Goal: Entertainment & Leisure: Consume media (video, audio)

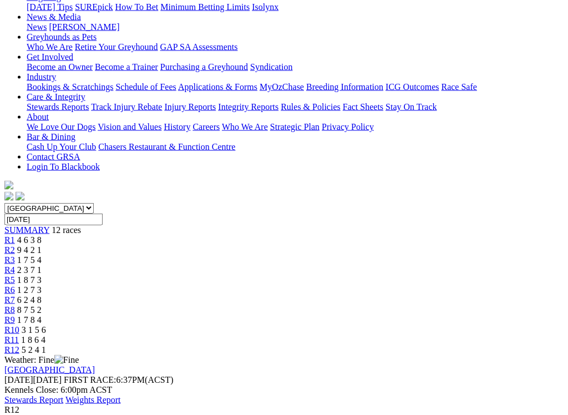
scroll to position [160, 0]
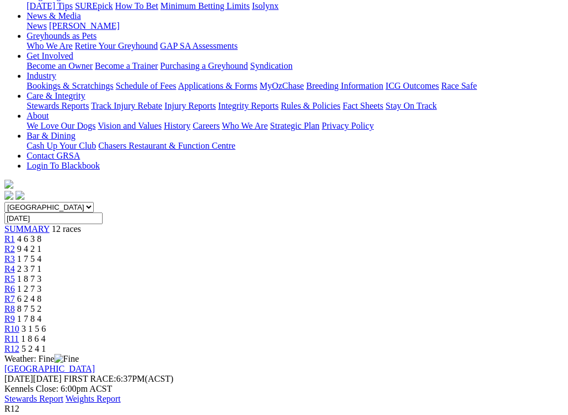
click at [45, 334] on span "1 8 6 4" at bounding box center [33, 338] width 24 height 9
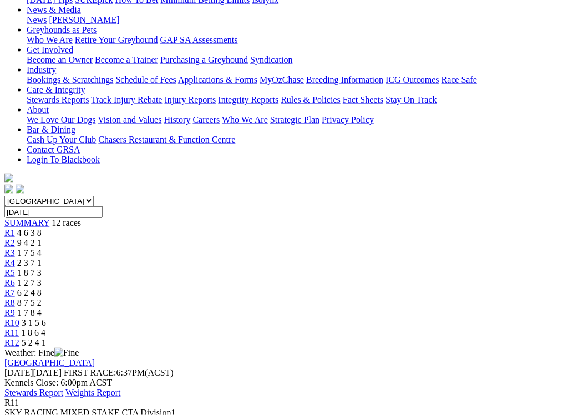
scroll to position [167, 0]
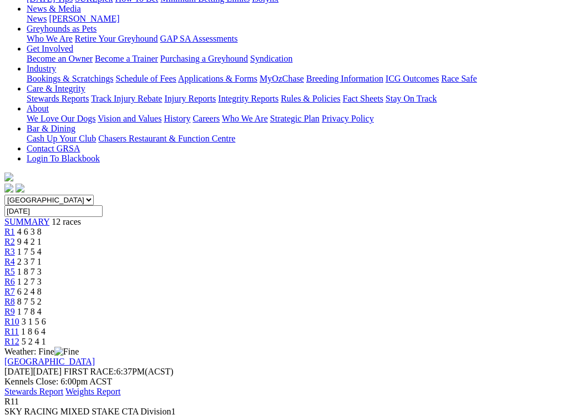
click at [19, 316] on span "R10" at bounding box center [11, 320] width 15 height 9
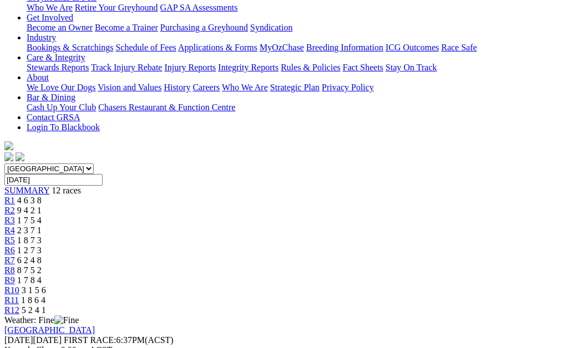
scroll to position [196, 0]
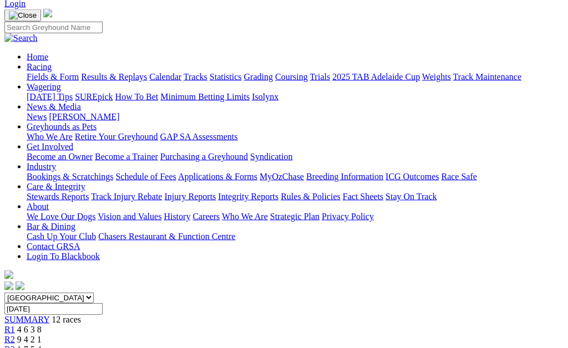
scroll to position [0, 0]
